Goal: Task Accomplishment & Management: Complete application form

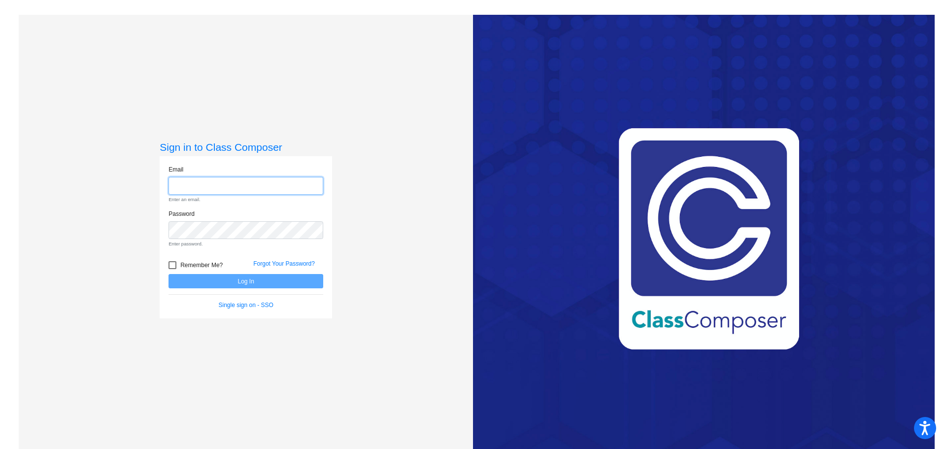
type input "bethuys@gaylord.k12.mi.us"
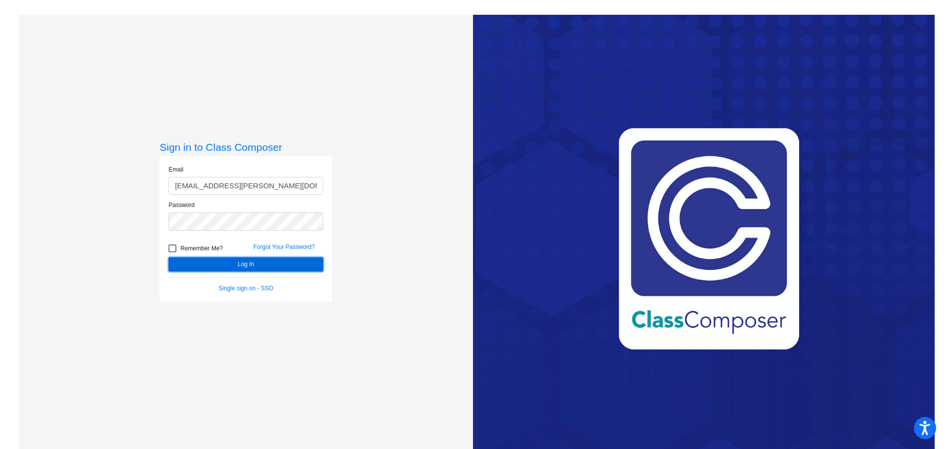
click at [212, 277] on form "Email bethuys@gaylord.k12.mi.us Password Remember Me? Forgot Your Password? Log…" at bounding box center [245, 229] width 155 height 128
click at [245, 265] on button "Log In" at bounding box center [245, 264] width 155 height 14
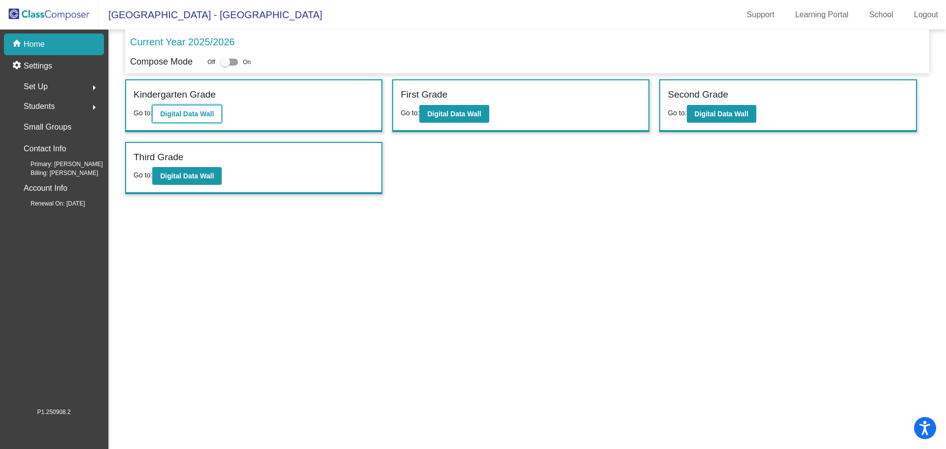
click at [198, 110] on b "Digital Data Wall" at bounding box center [187, 114] width 54 height 8
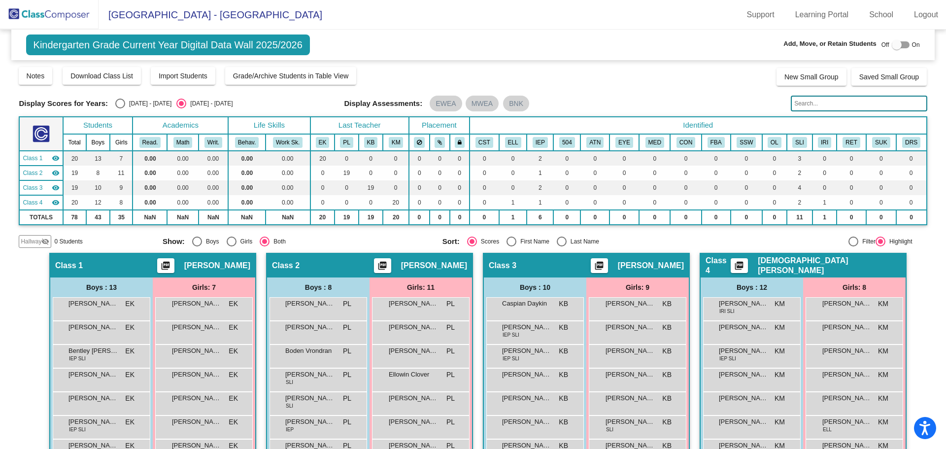
click at [902, 45] on div at bounding box center [900, 44] width 18 height 7
checkbox input "true"
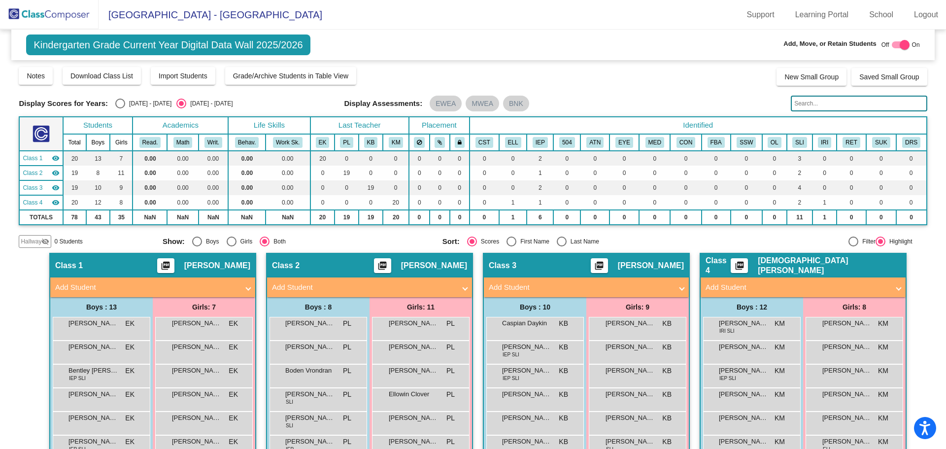
click at [452, 285] on mat-panel-title "Add Student" at bounding box center [363, 287] width 183 height 11
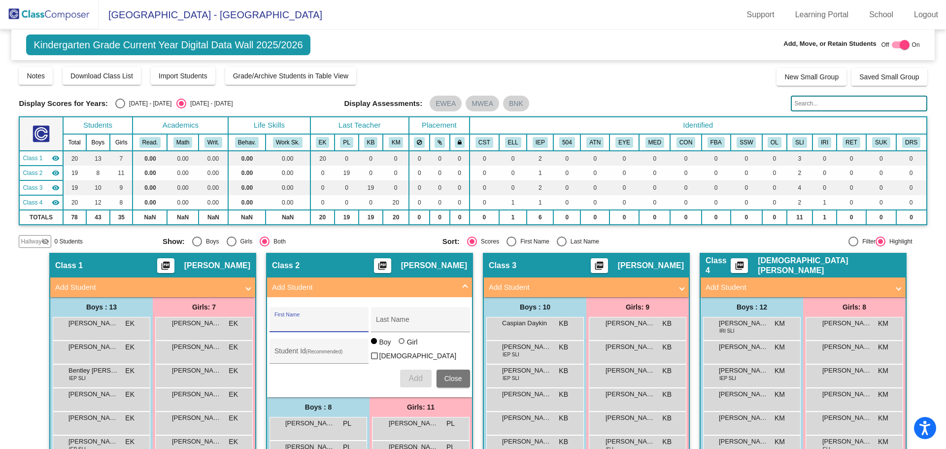
click at [309, 320] on input "First Name" at bounding box center [318, 323] width 89 height 8
type input "Waylyn"
type input "Crego"
type input "3810087"
click at [415, 376] on span "Add" at bounding box center [415, 378] width 14 height 8
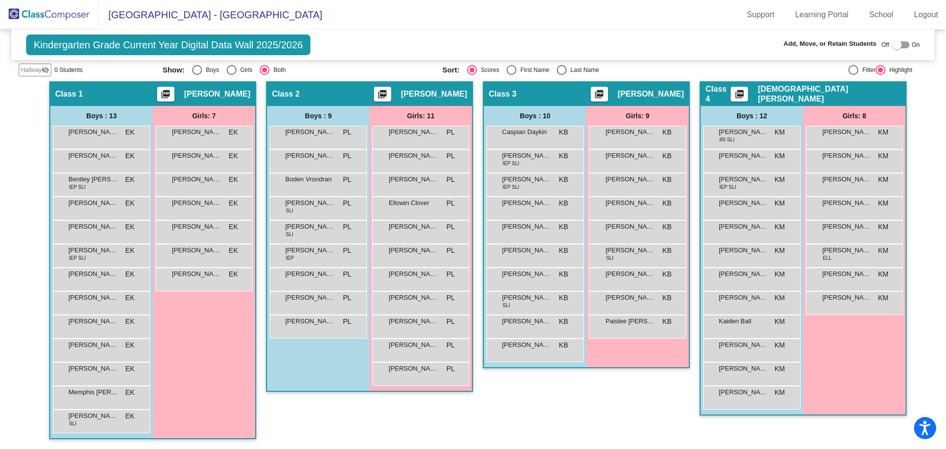
scroll to position [24, 0]
